Goal: Information Seeking & Learning: Check status

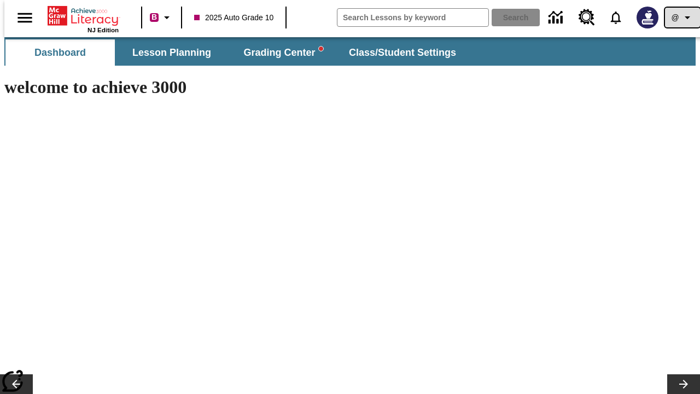
click at [680, 17] on icon "Profile/Settings" at bounding box center [686, 17] width 13 height 13
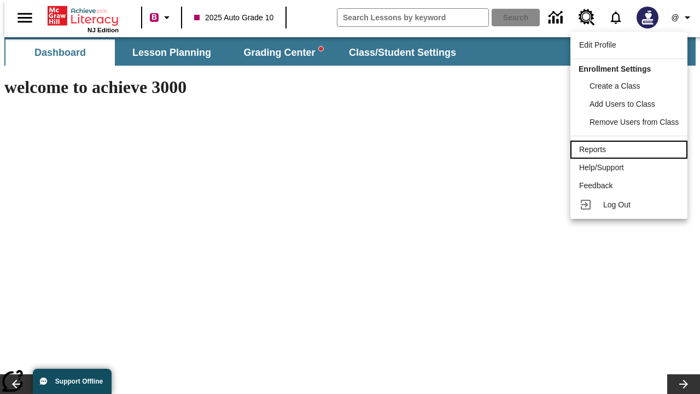
click at [630, 149] on div "Reports" at bounding box center [628, 149] width 99 height 11
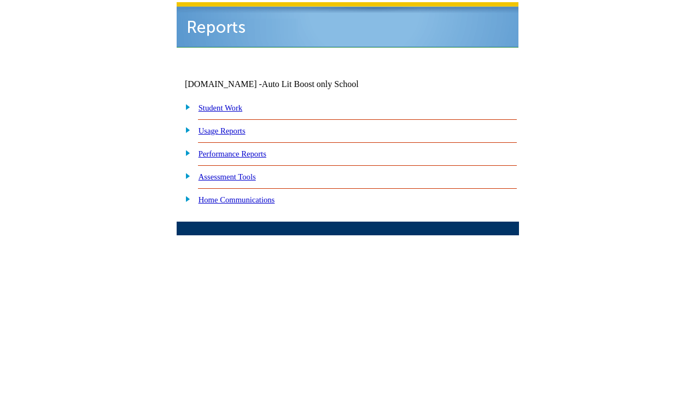
click at [243, 149] on link "Performance Reports" at bounding box center [232, 153] width 68 height 9
click at [0, 0] on link "How are my students performing on standards?" at bounding box center [0, 0] width 0 height 0
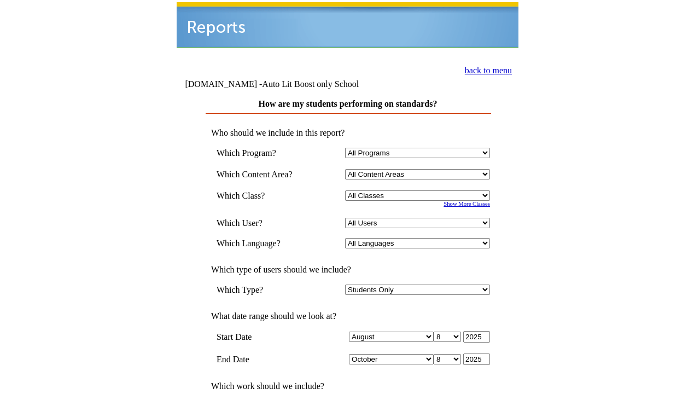
select select "4"
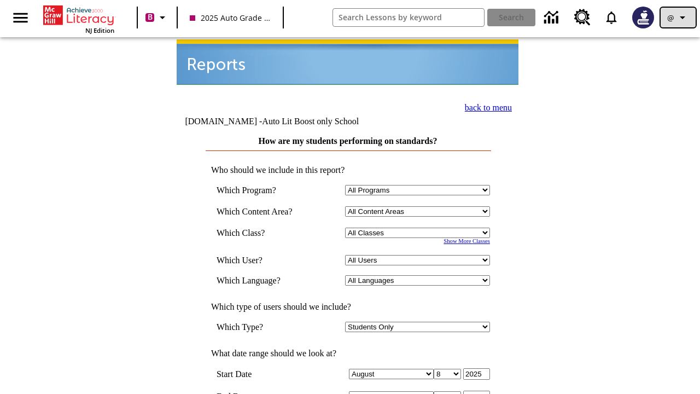
click at [678, 17] on icon "Profile/Settings" at bounding box center [682, 17] width 13 height 13
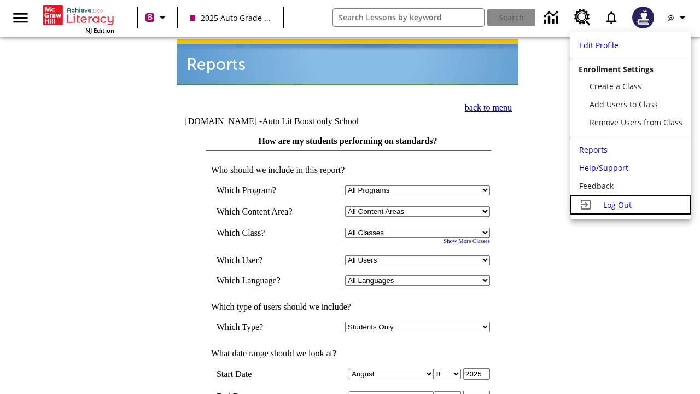
click at [630, 204] on span "Log Out" at bounding box center [617, 204] width 28 height 10
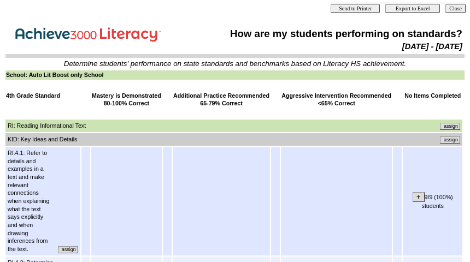
click at [454, 139] on input "assign" at bounding box center [450, 140] width 20 height 7
